Goal: Task Accomplishment & Management: Complete application form

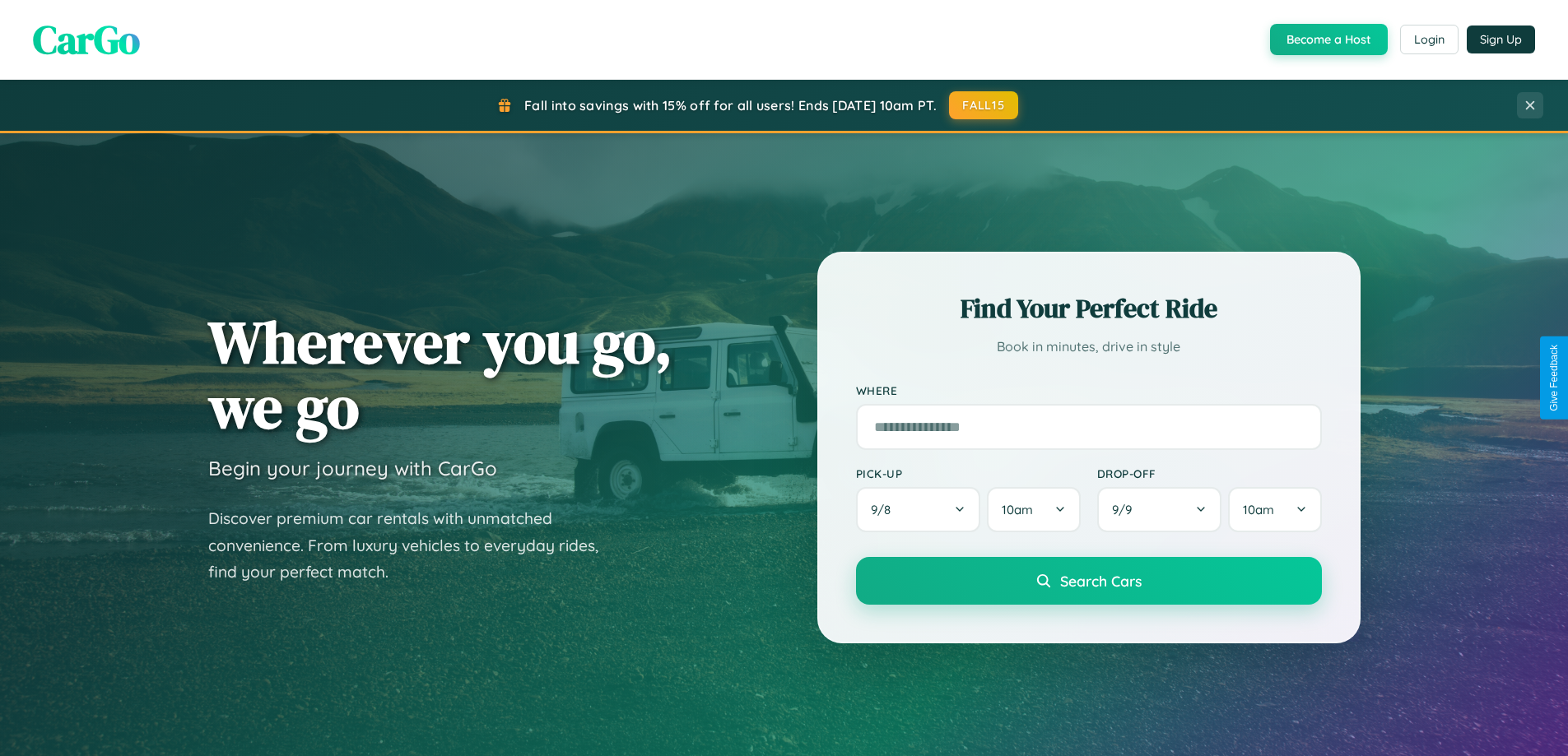
scroll to position [3166, 0]
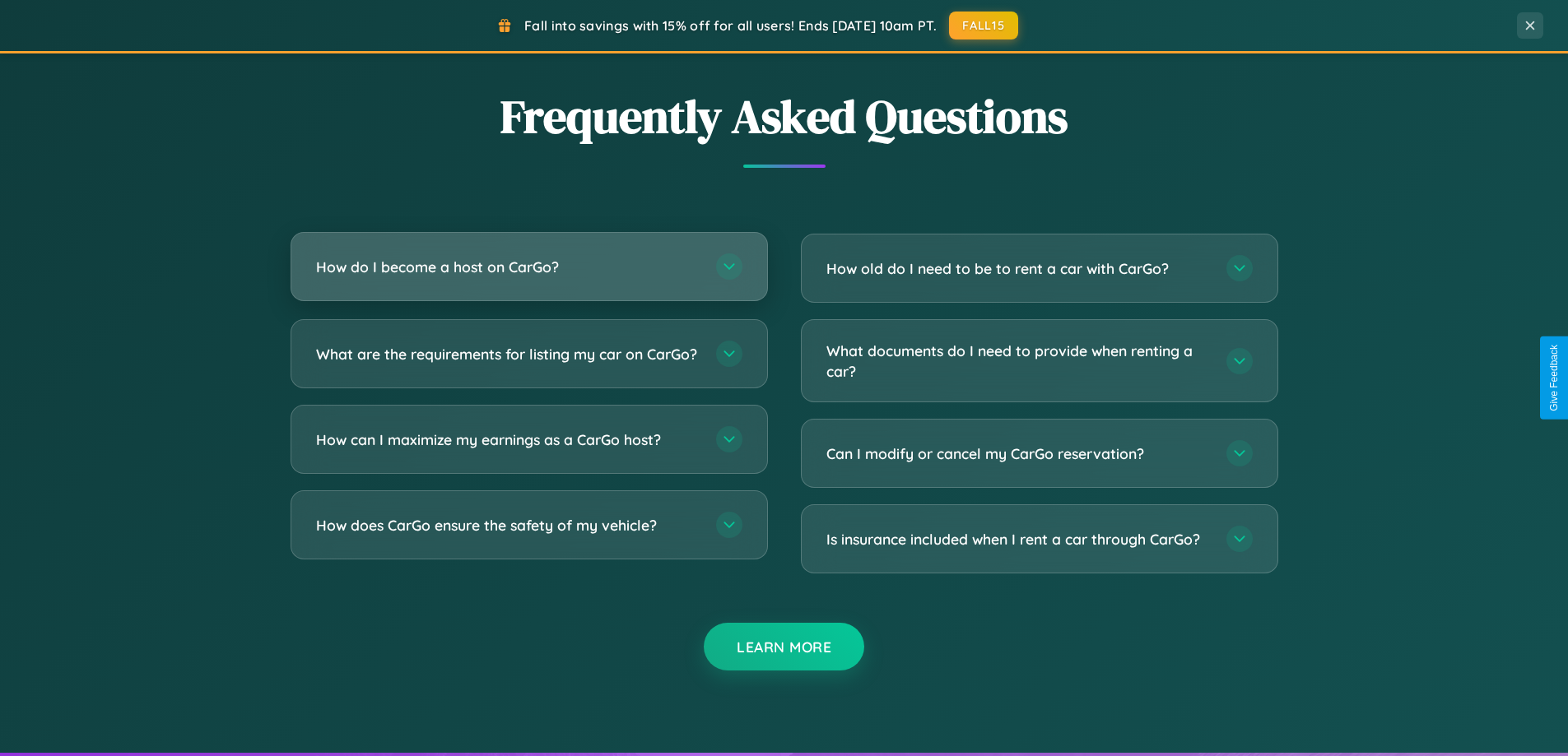
click at [529, 267] on h3 "How do I become a host on CarGo?" at bounding box center [507, 267] width 383 height 21
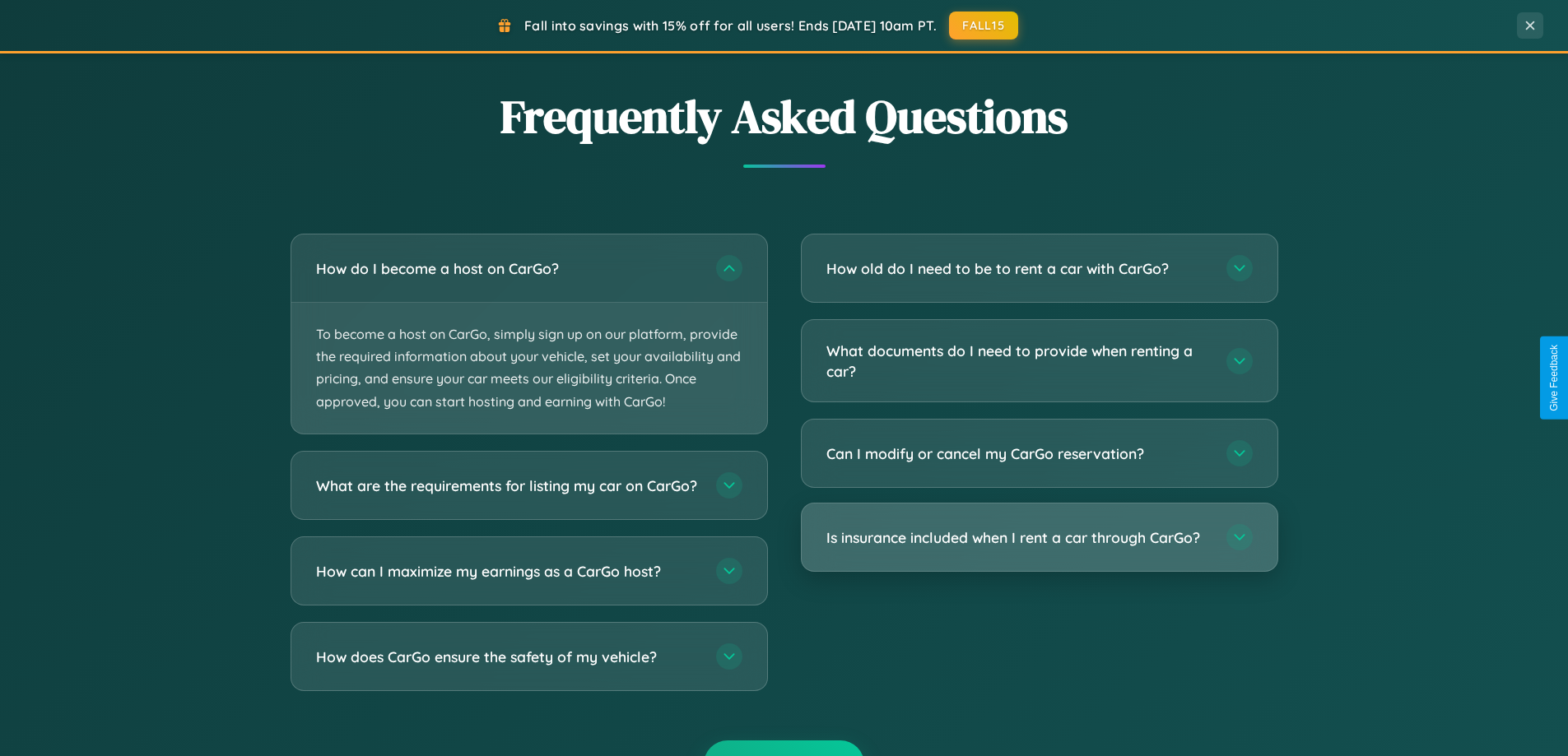
click at [1038, 538] on h3 "Is insurance included when I rent a car through CarGo?" at bounding box center [1017, 537] width 383 height 21
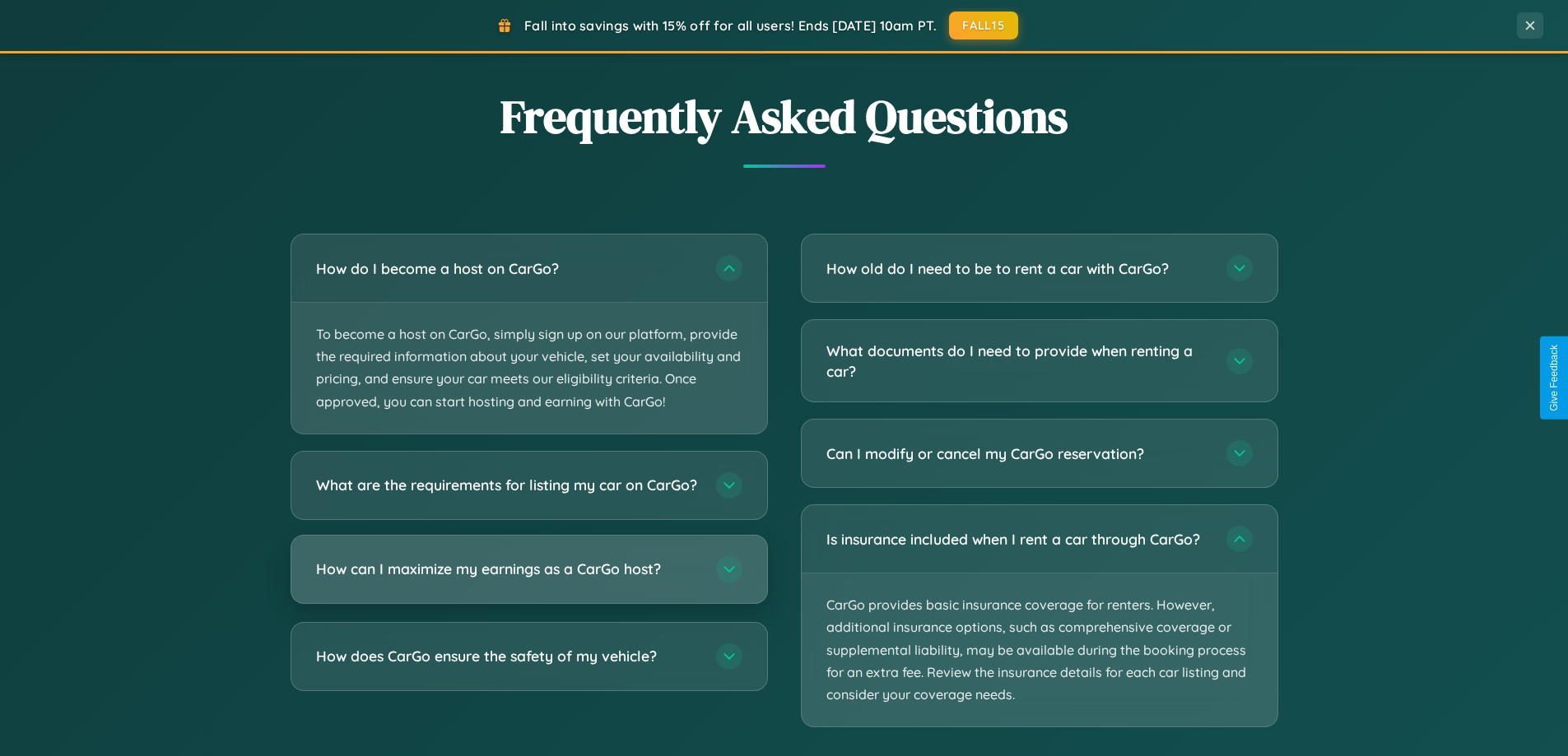
click at [529, 579] on h3 "How can I maximize my earnings as a CarGo host?" at bounding box center [507, 569] width 383 height 21
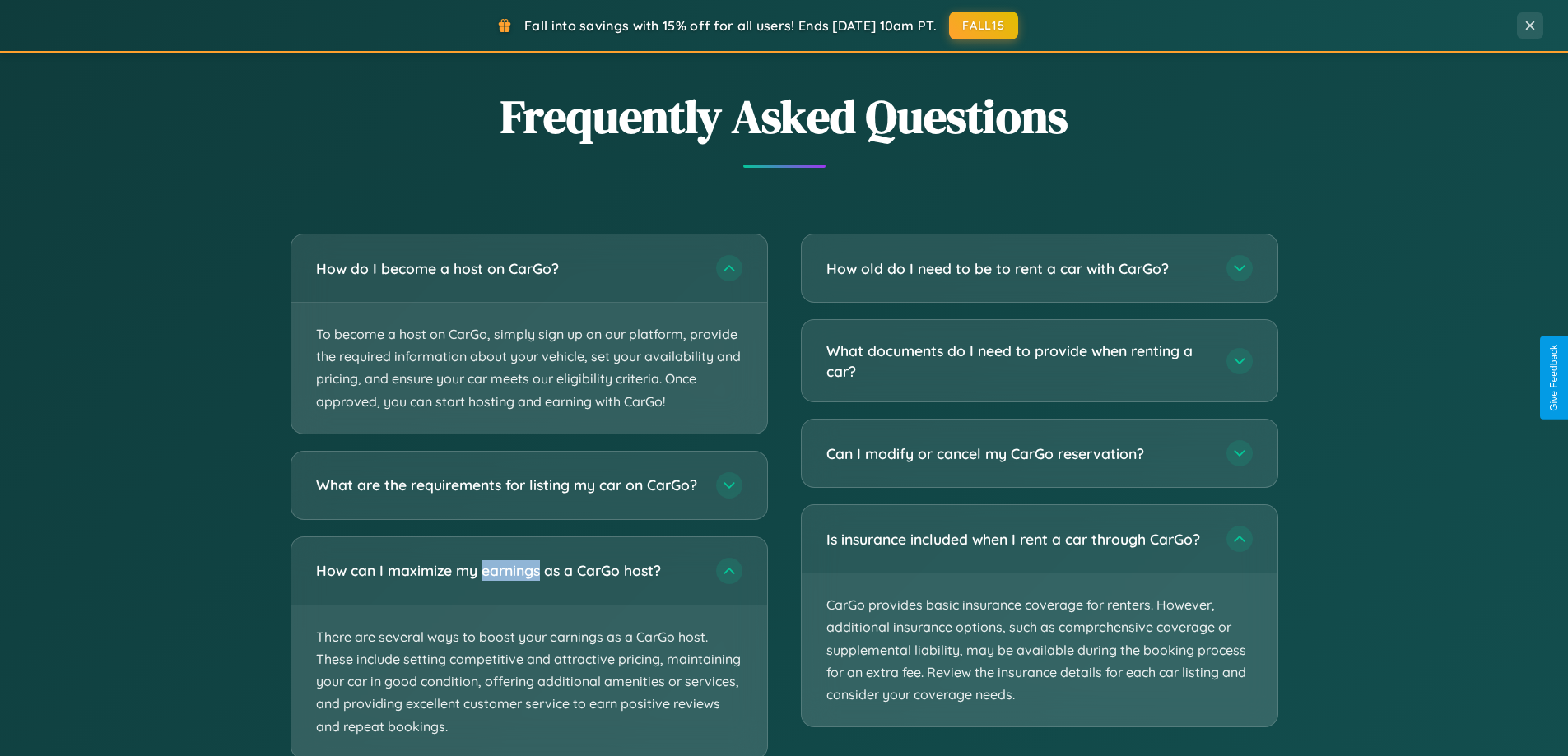
scroll to position [3269, 0]
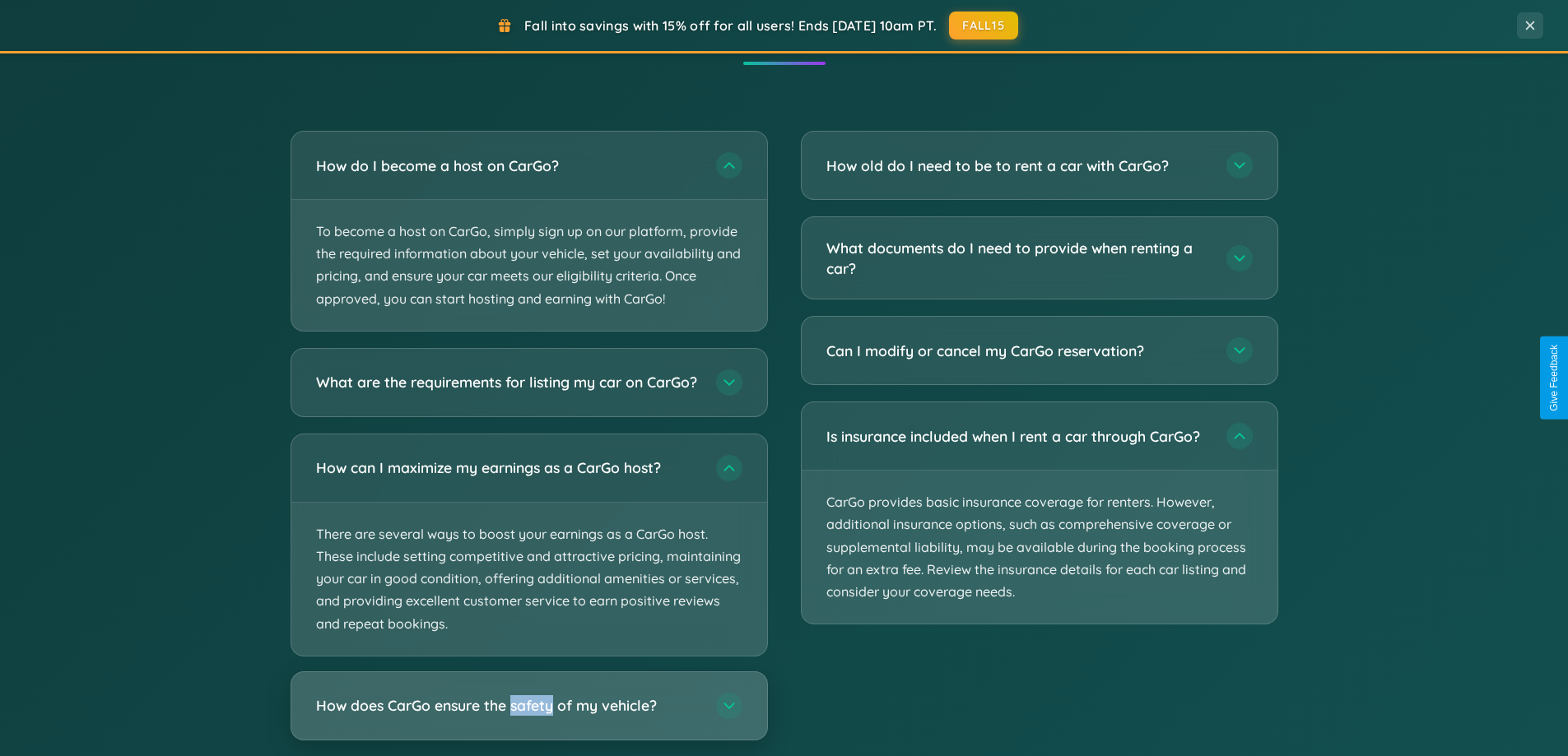
click at [529, 716] on h3 "How does CarGo ensure the safety of my vehicle?" at bounding box center [507, 705] width 383 height 21
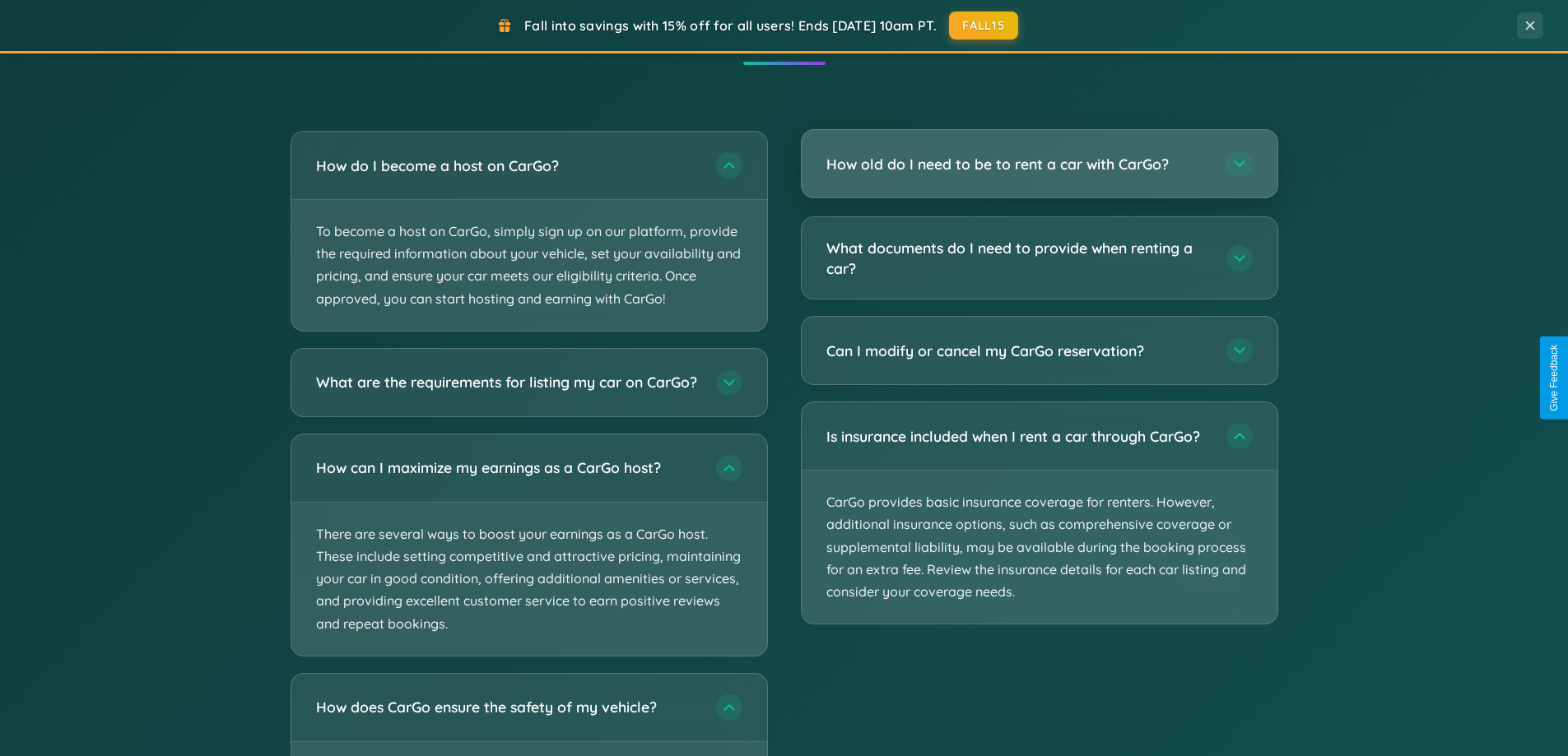
click at [1038, 163] on h3 "How old do I need to be to rent a car with CarGo?" at bounding box center [1017, 163] width 383 height 21
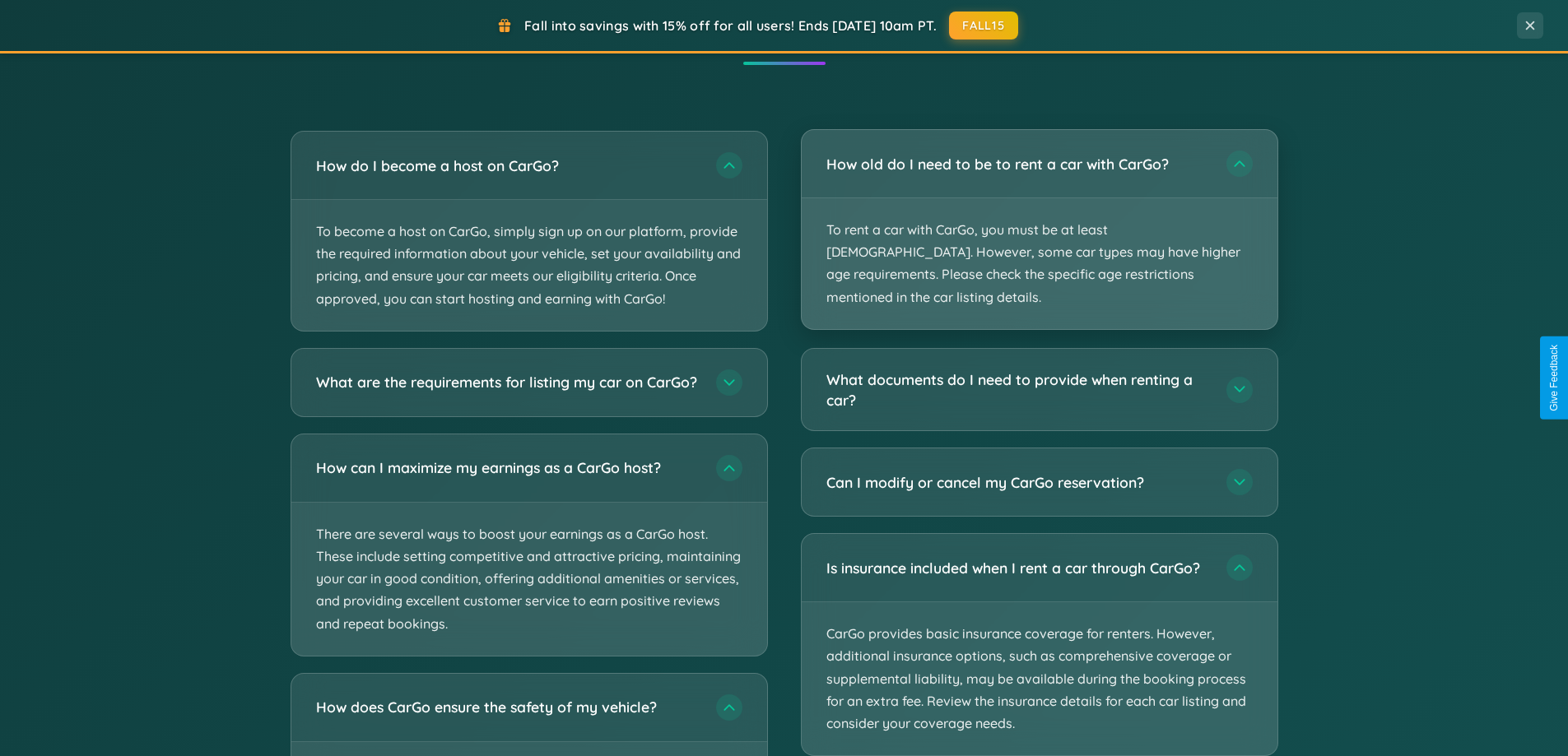
click at [1038, 218] on p "To rent a car with CarGo, you must be at least [DEMOGRAPHIC_DATA]. However, som…" at bounding box center [1039, 263] width 476 height 131
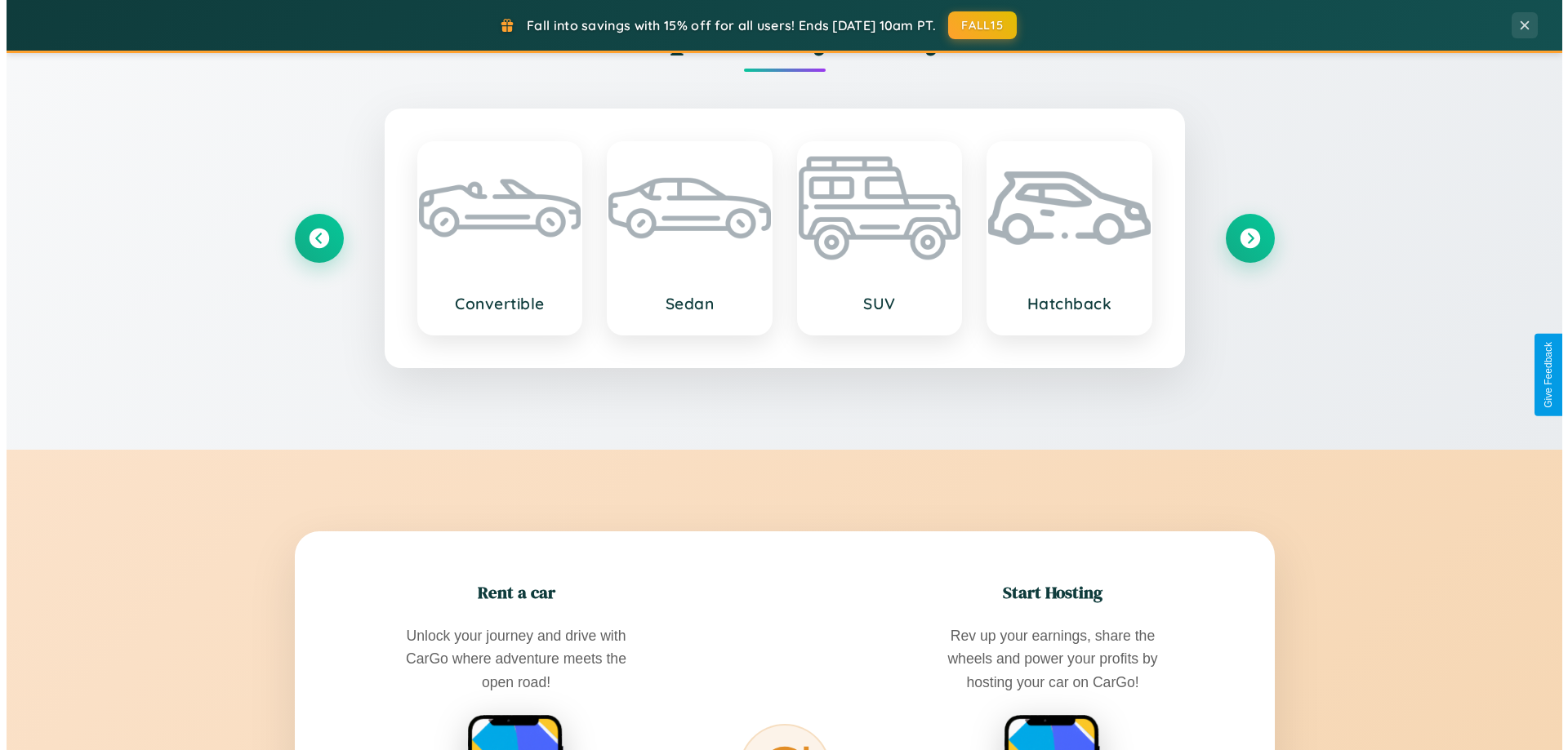
scroll to position [0, 0]
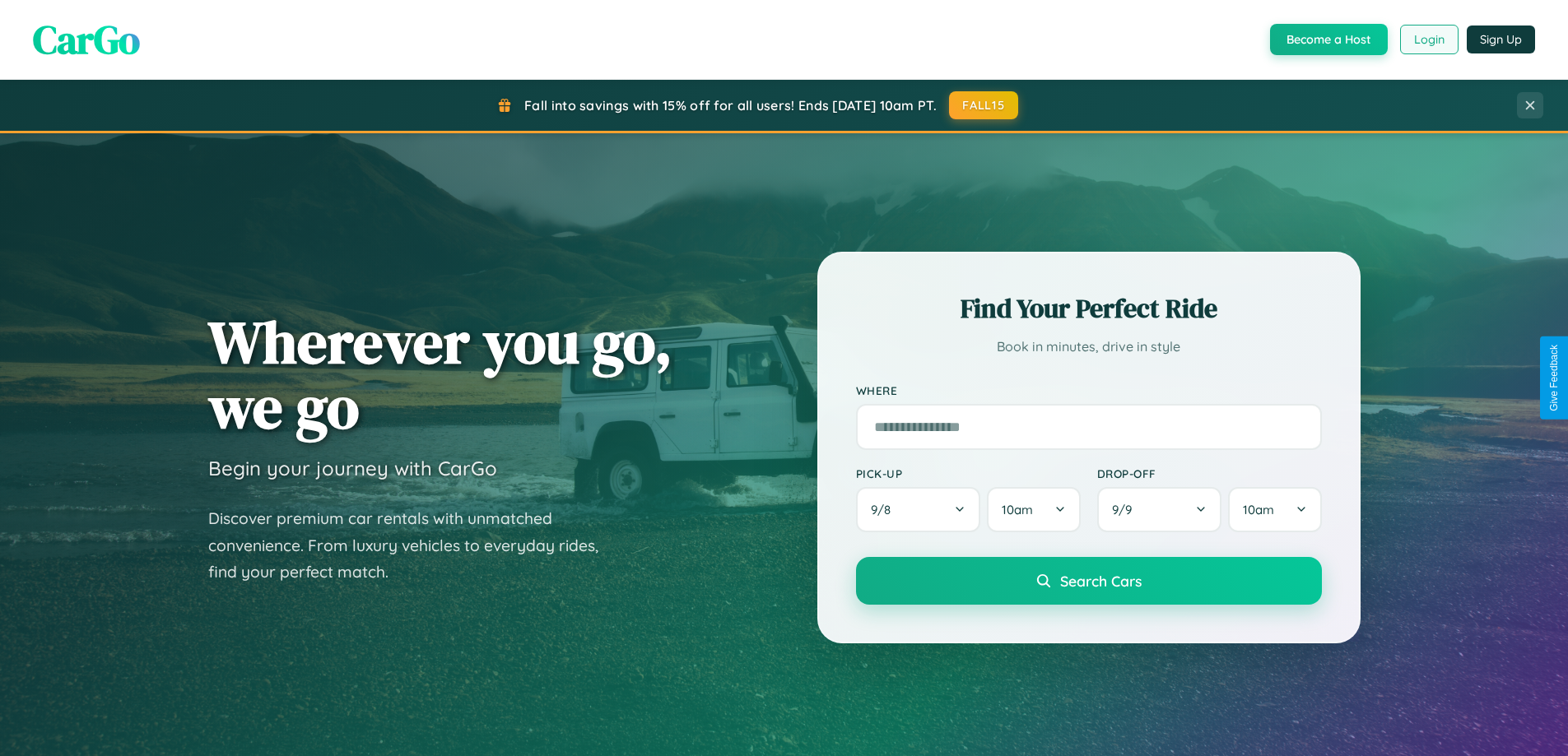
click at [1428, 39] on button "Login" at bounding box center [1429, 39] width 58 height 29
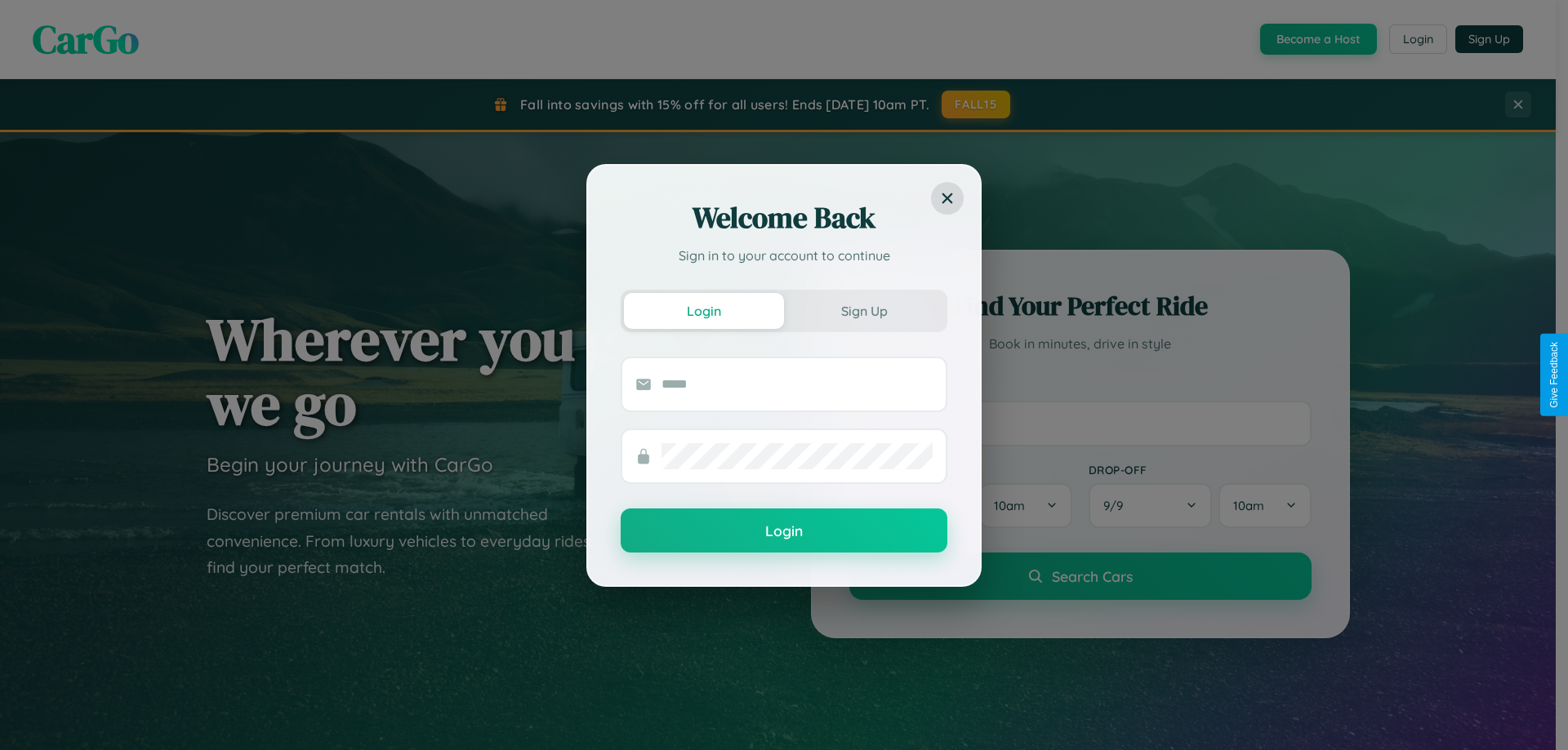
click at [1316, 39] on div "Welcome Back Sign in to your account to continue Login Sign Up Login" at bounding box center [784, 375] width 1568 height 750
click at [864, 310] on button "Sign Up" at bounding box center [864, 311] width 160 height 36
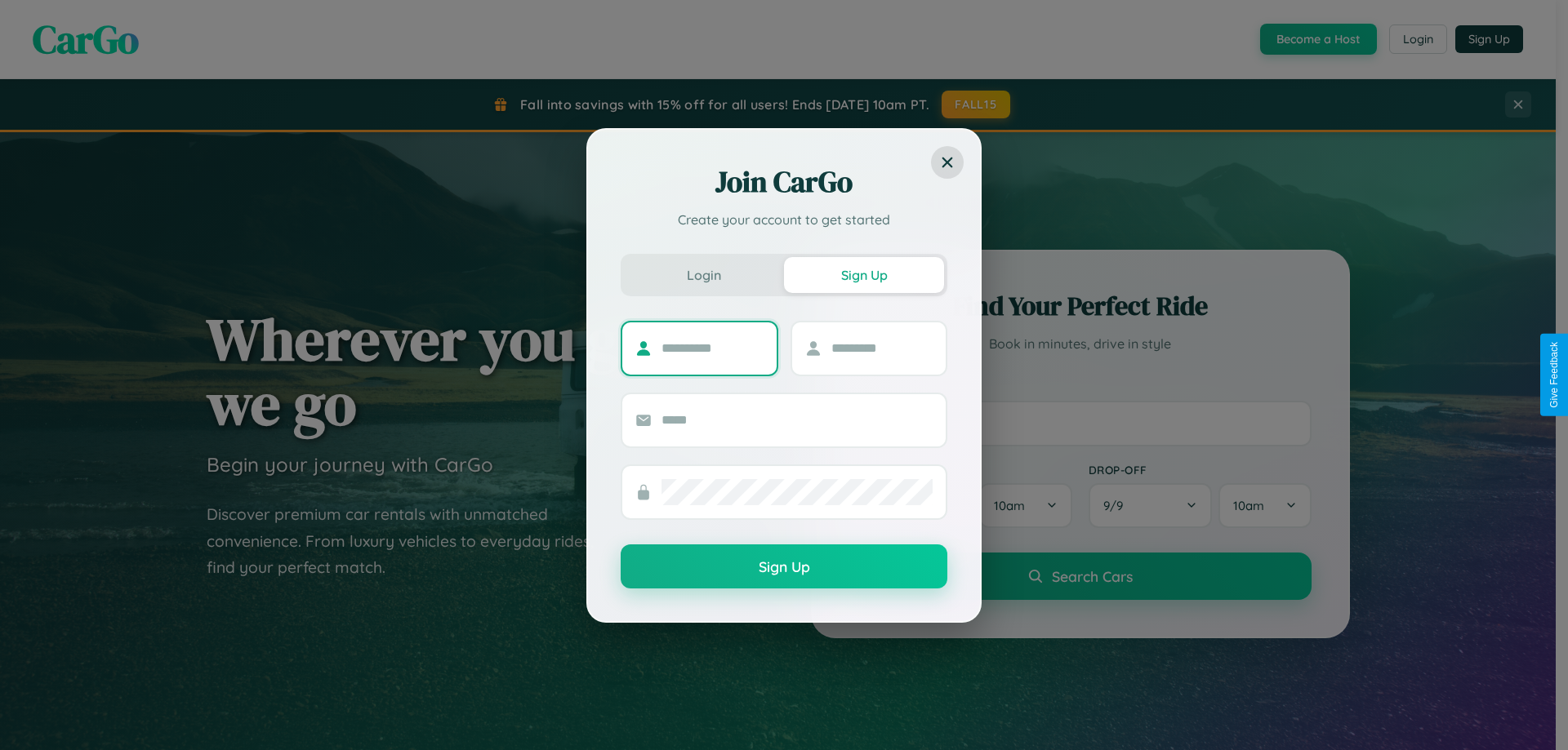
click at [712, 348] on input "text" at bounding box center [712, 348] width 102 height 26
type input "*******"
click at [881, 348] on input "text" at bounding box center [881, 348] width 102 height 26
type input "*****"
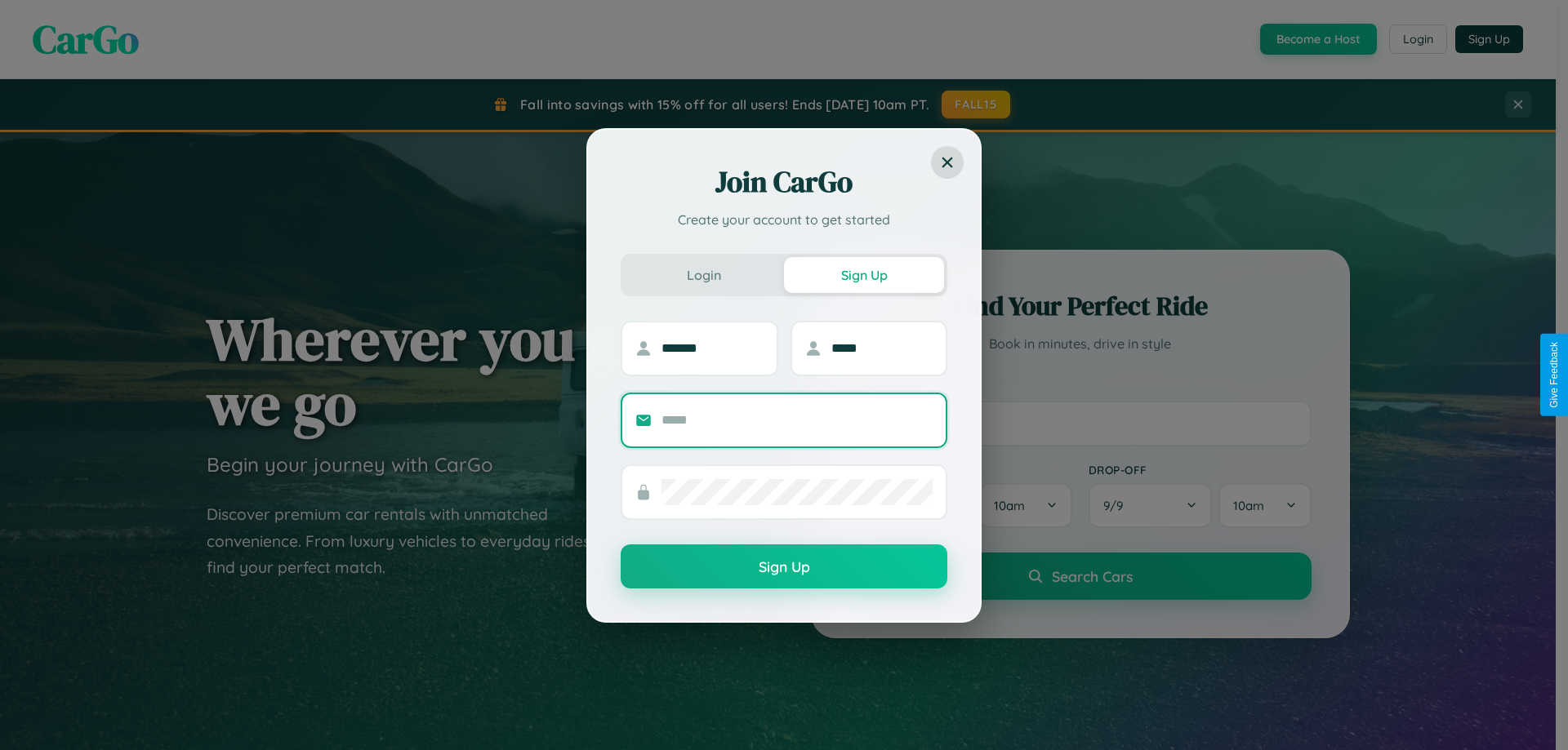
click at [797, 420] on input "text" at bounding box center [797, 420] width 271 height 26
type input "**********"
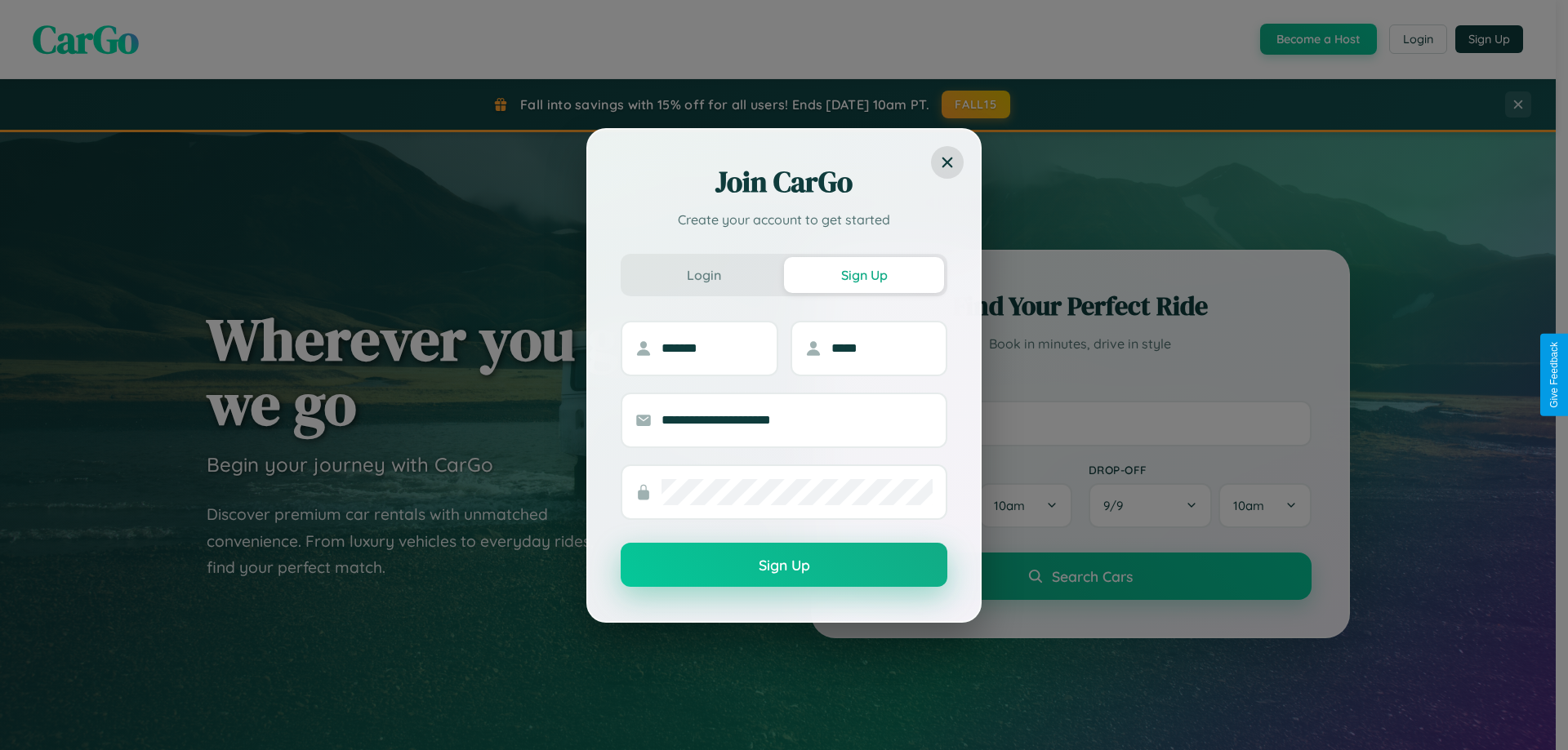
click at [784, 565] on button "Sign Up" at bounding box center [783, 565] width 327 height 44
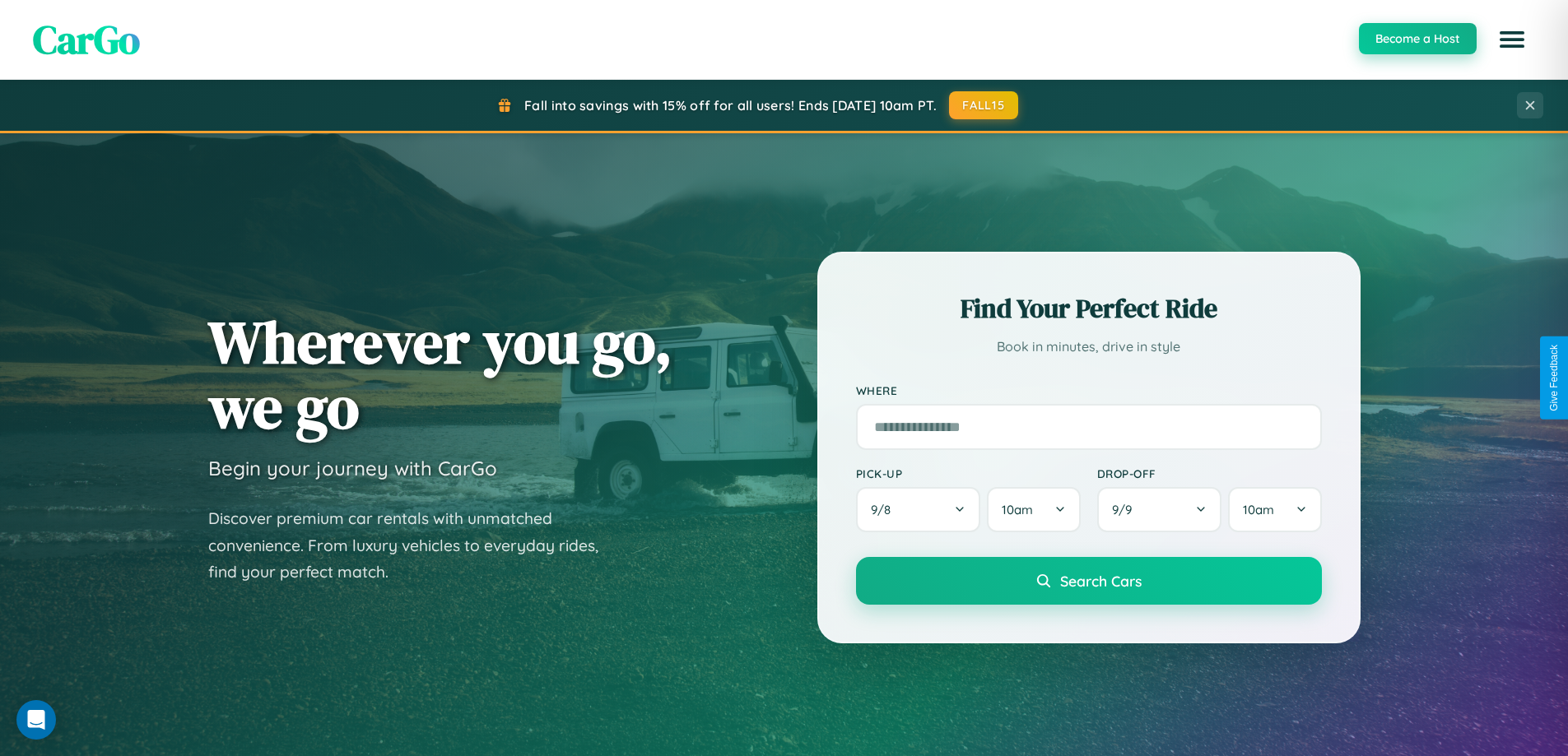
click at [1416, 38] on button "Become a Host" at bounding box center [1418, 38] width 118 height 31
